Goal: Task Accomplishment & Management: Manage account settings

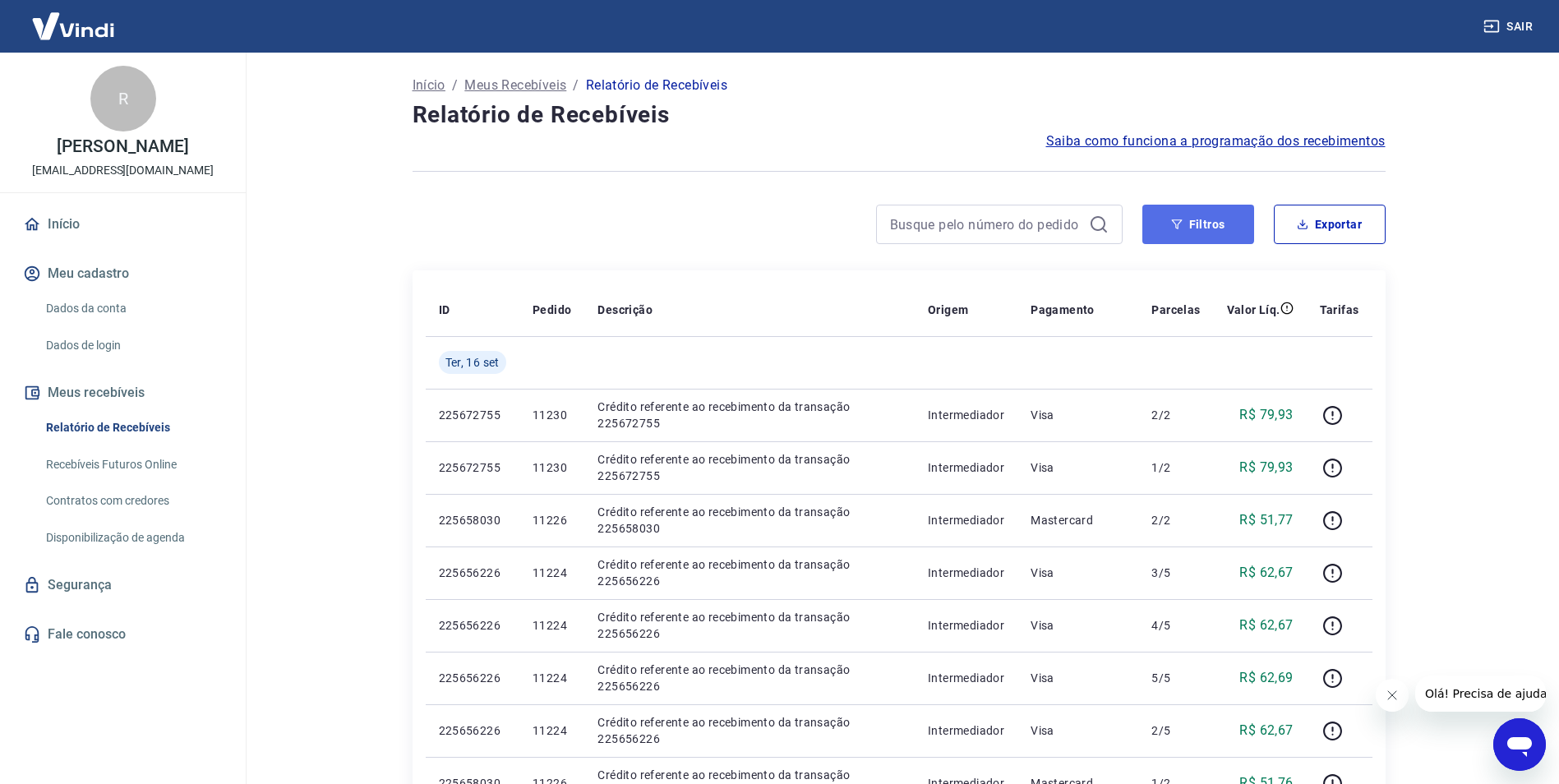
click at [1209, 223] on button "Filtros" at bounding box center [1198, 224] width 112 height 39
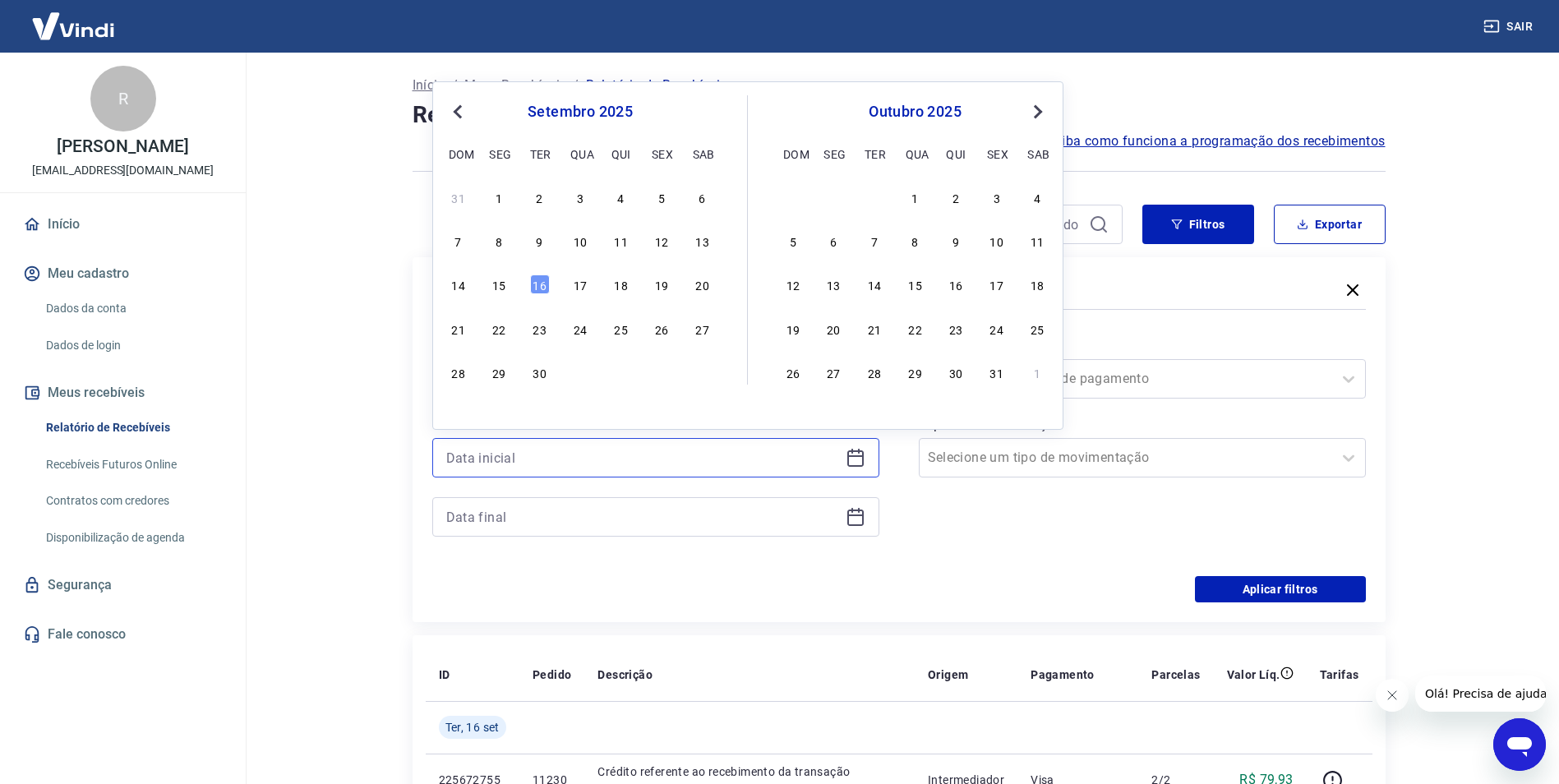
click at [542, 460] on input at bounding box center [643, 458] width 393 height 24
click at [499, 240] on div "8" at bounding box center [499, 240] width 20 height 20
type input "08/09/2025"
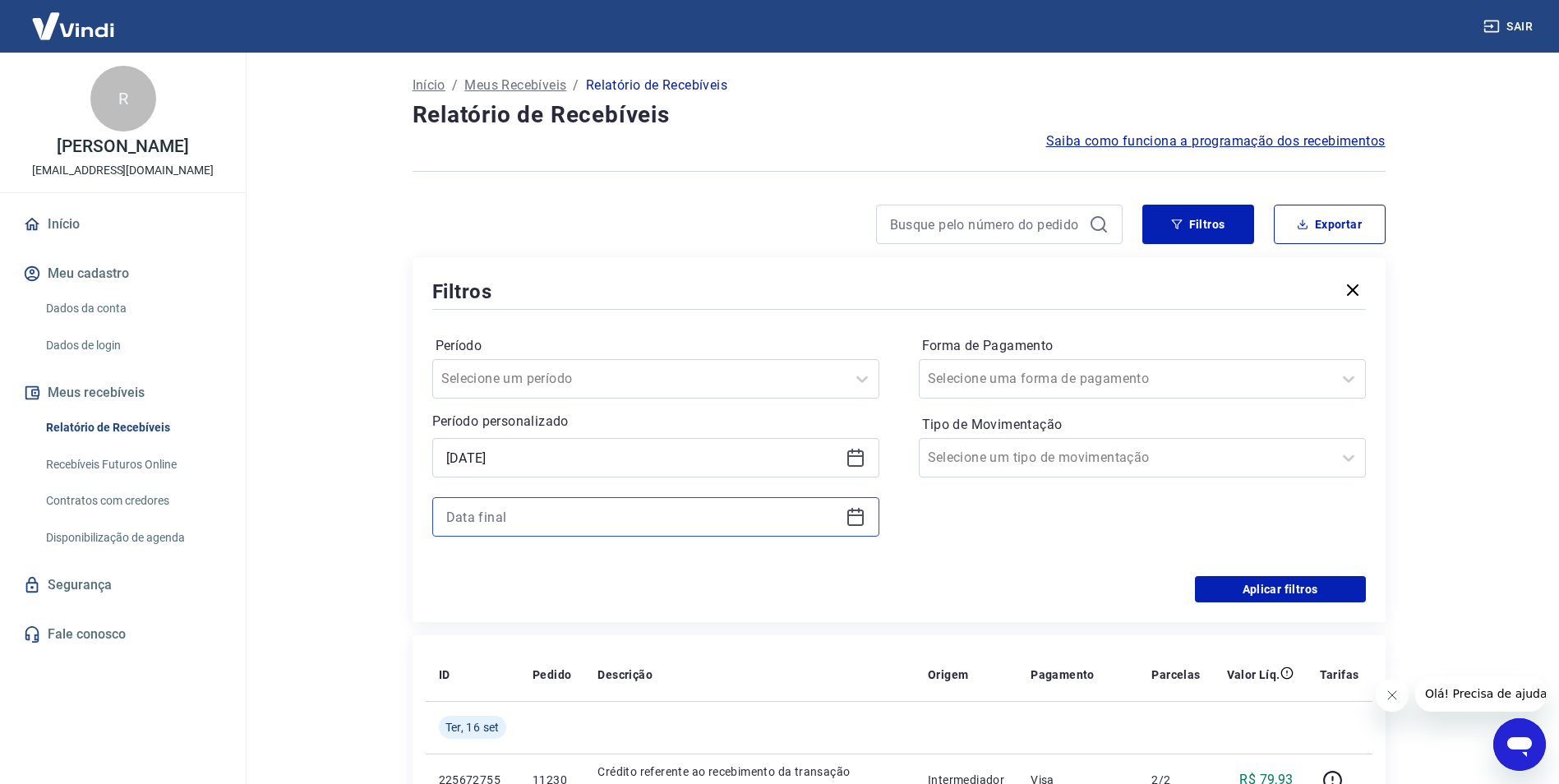
click at [479, 515] on input at bounding box center [643, 517] width 393 height 24
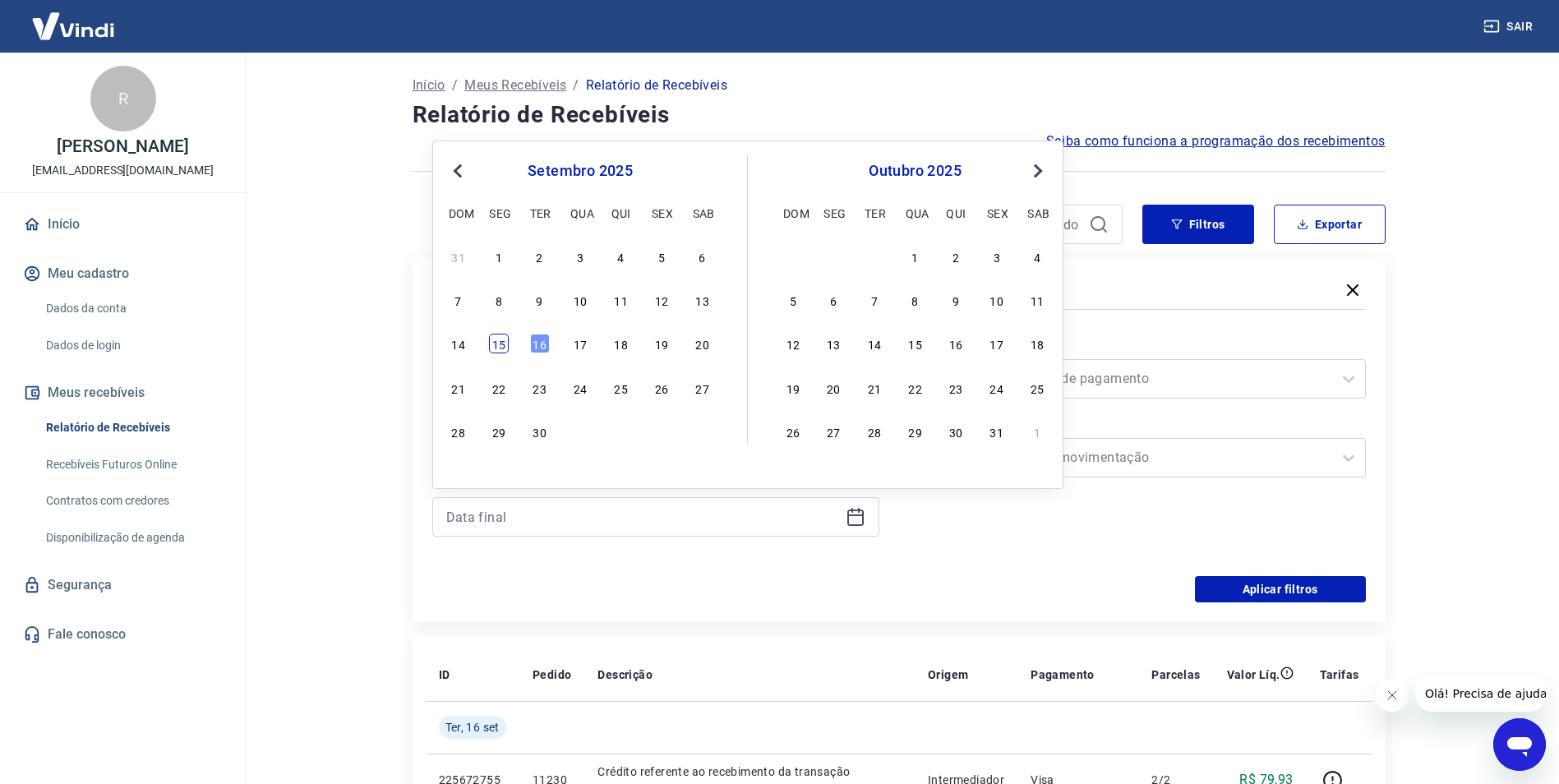
click at [501, 340] on div "15" at bounding box center [499, 343] width 20 height 20
type input "15/09/2025"
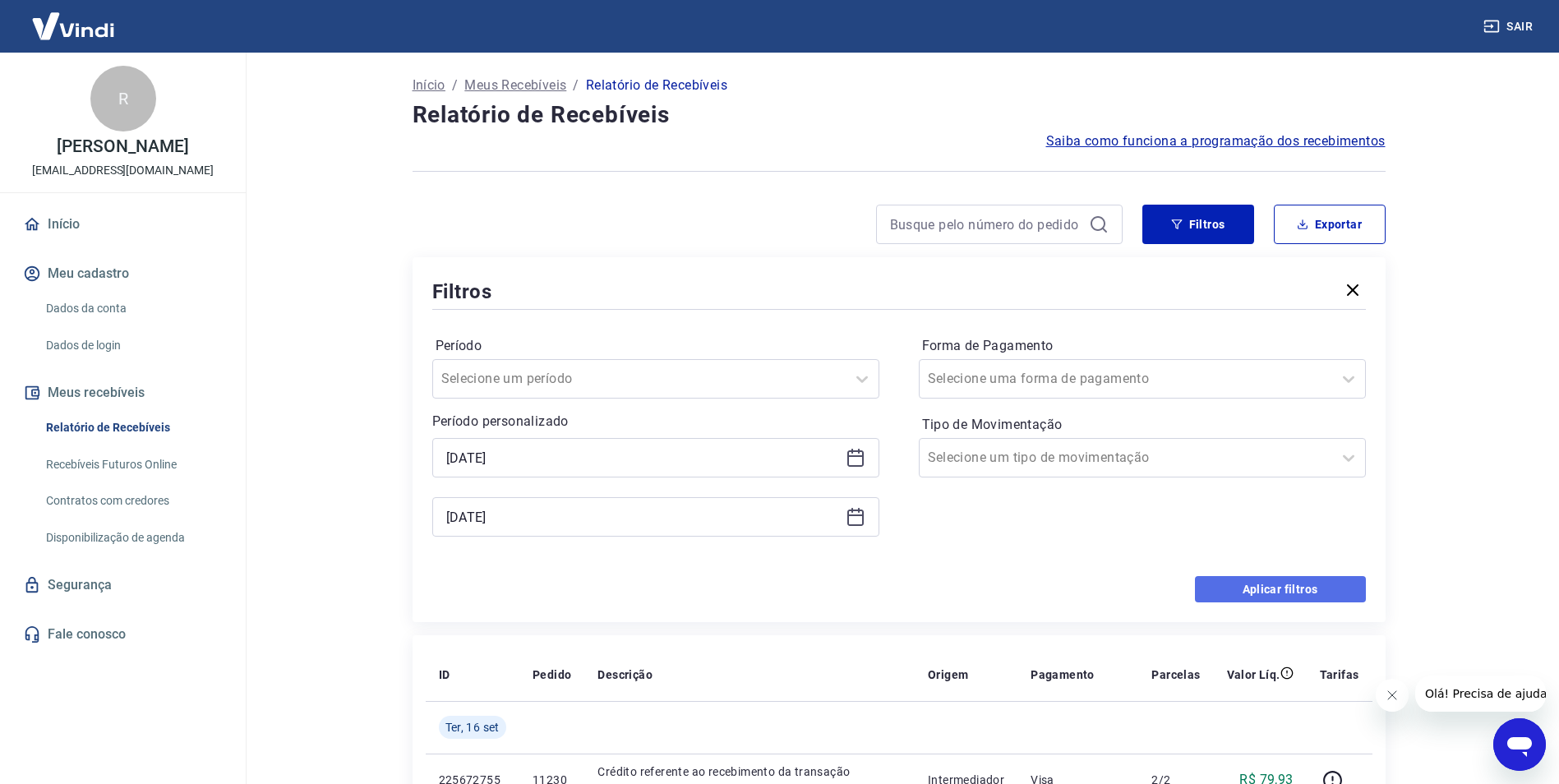
click at [1266, 590] on button "Aplicar filtros" at bounding box center [1280, 589] width 171 height 26
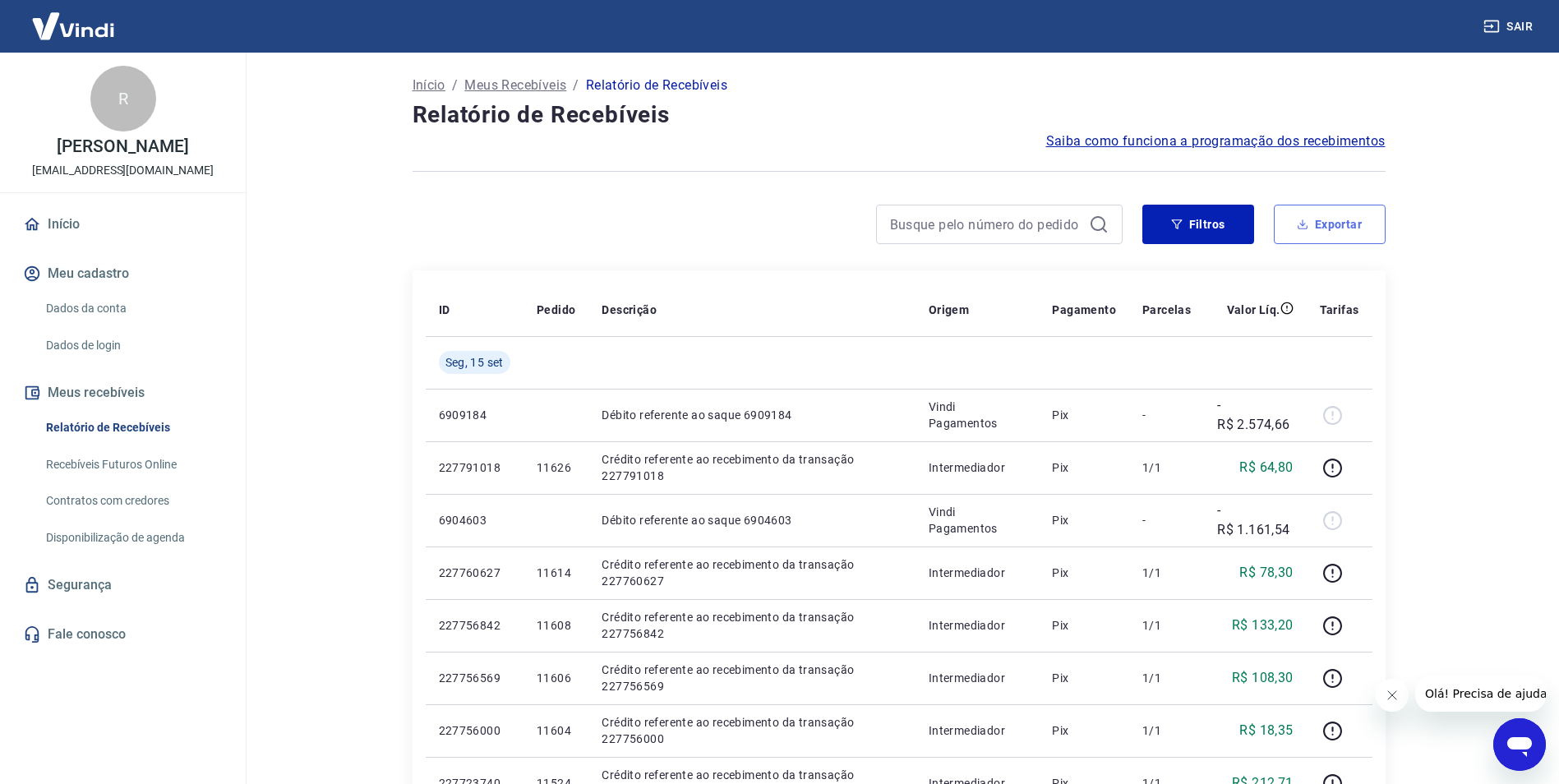
click at [1351, 227] on button "Exportar" at bounding box center [1330, 224] width 112 height 39
type input "08/09/2025"
type input "15/09/2025"
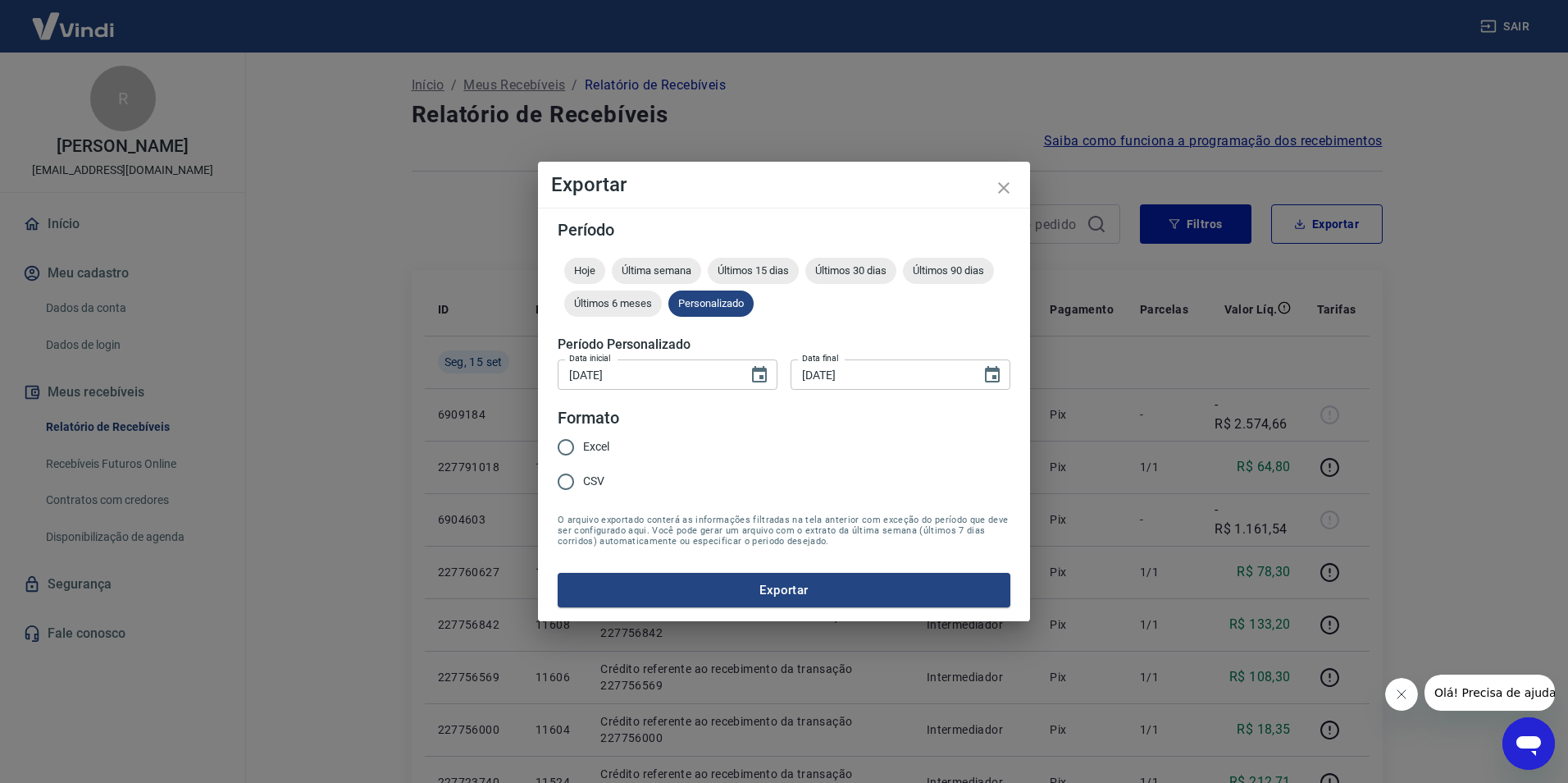
click at [583, 448] on span "Excel" at bounding box center [596, 447] width 26 height 17
click at [583, 448] on input "Excel" at bounding box center [566, 447] width 35 height 35
radio input "true"
click at [793, 581] on button "Exportar" at bounding box center [784, 590] width 452 height 35
